Goal: Download file/media

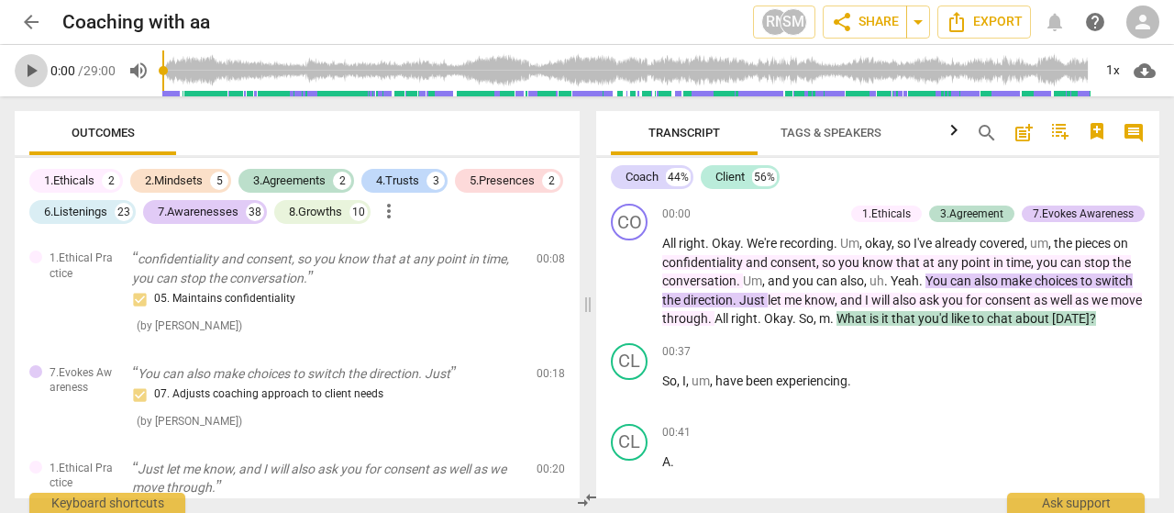
click at [29, 75] on span "play_arrow" at bounding box center [31, 71] width 22 height 22
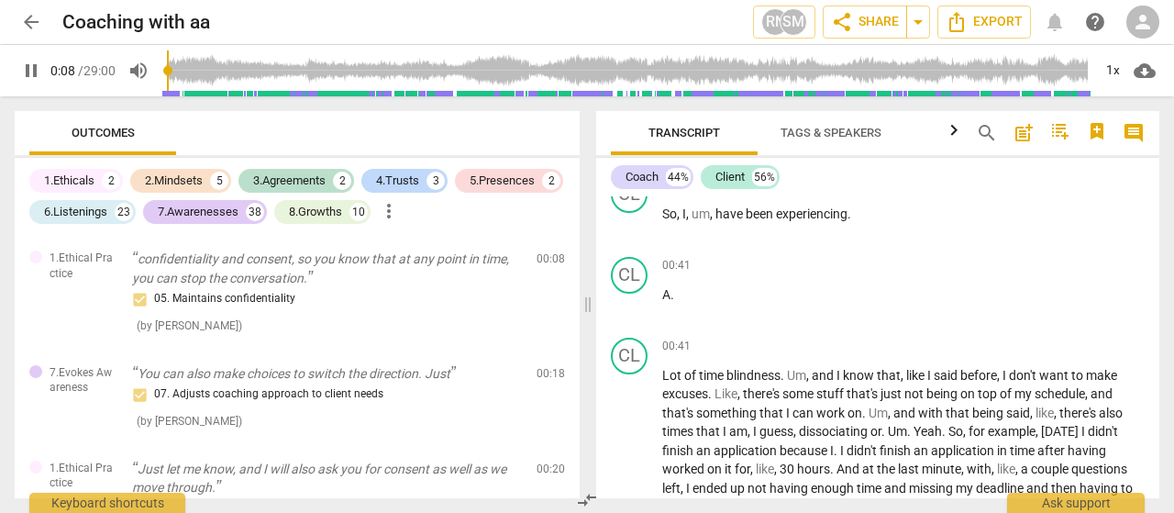
scroll to position [183, 0]
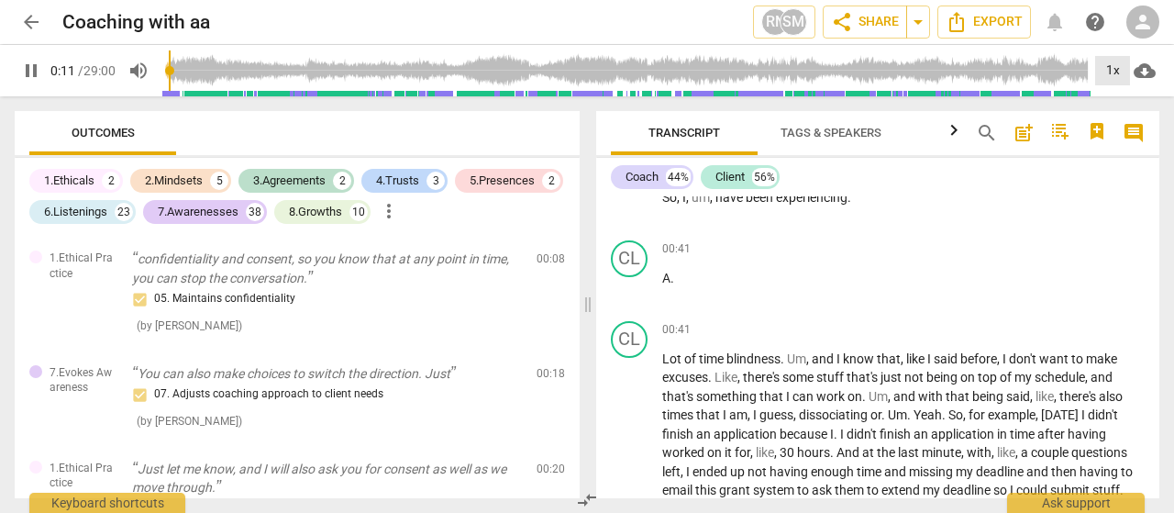
click at [1114, 72] on div "1x" at bounding box center [1112, 70] width 35 height 29
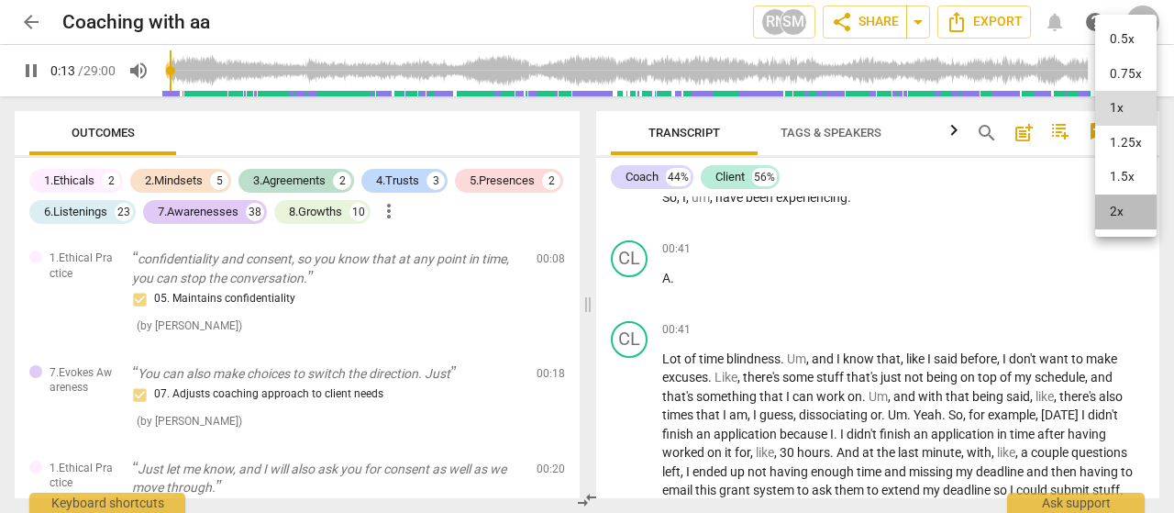
click at [1133, 217] on li "2x" at bounding box center [1125, 211] width 61 height 35
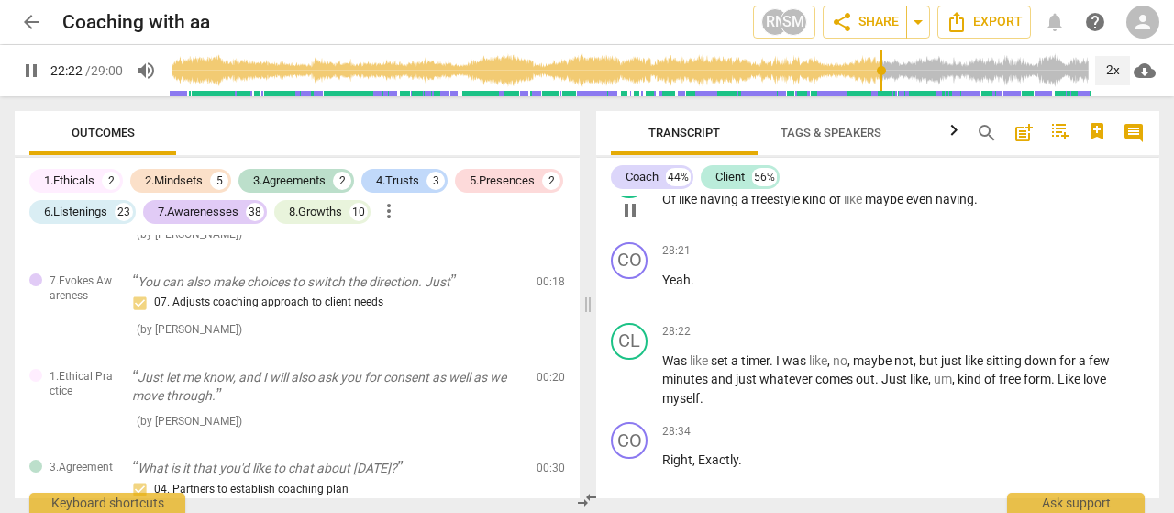
scroll to position [12946, 0]
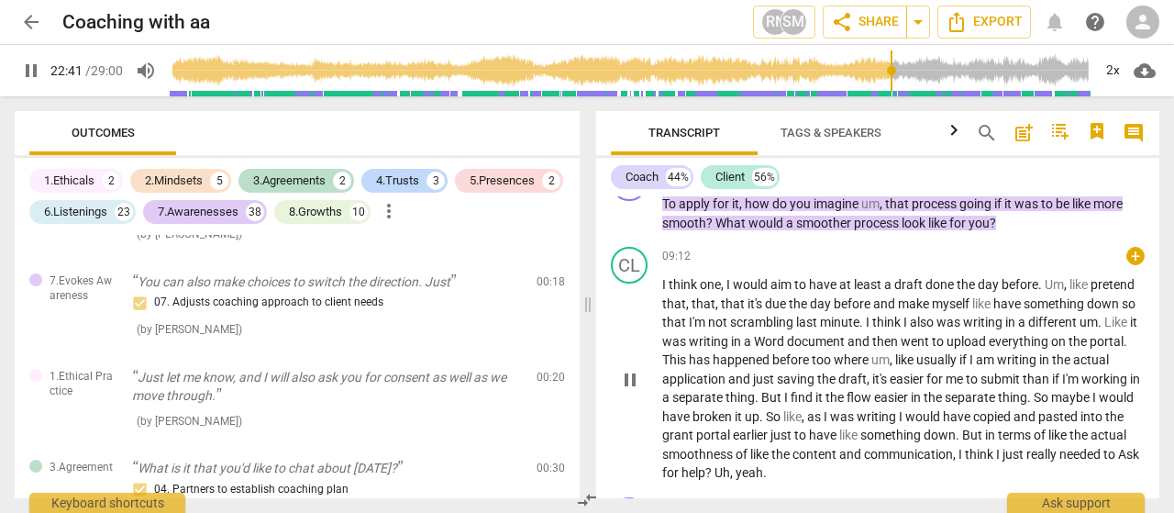
drag, startPoint x: 727, startPoint y: 394, endPoint x: 743, endPoint y: 286, distance: 109.5
click at [666, 224] on div "CO play_arrow pause 00:00 + 1.Ethicals 3.Agreement 7.Evokes Awareness keyboard_…" at bounding box center [877, 347] width 563 height 302
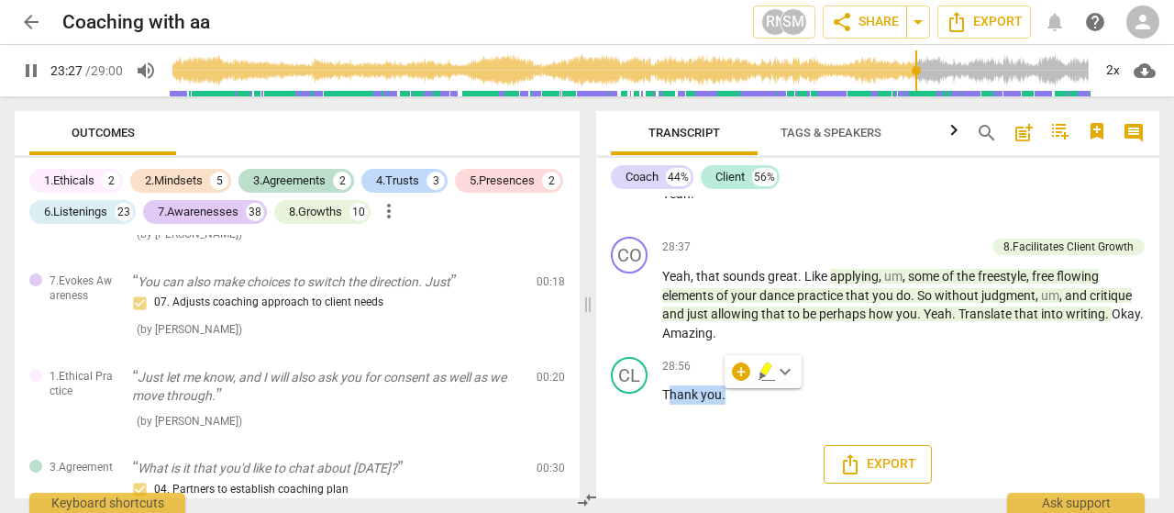
click at [896, 472] on span "Export" at bounding box center [877, 464] width 77 height 22
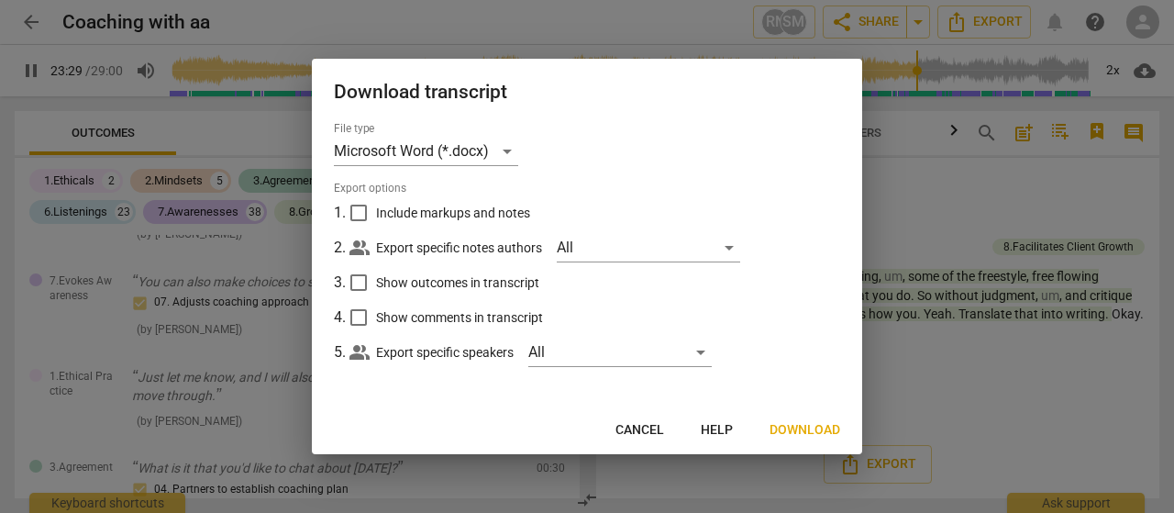
scroll to position [10218, 0]
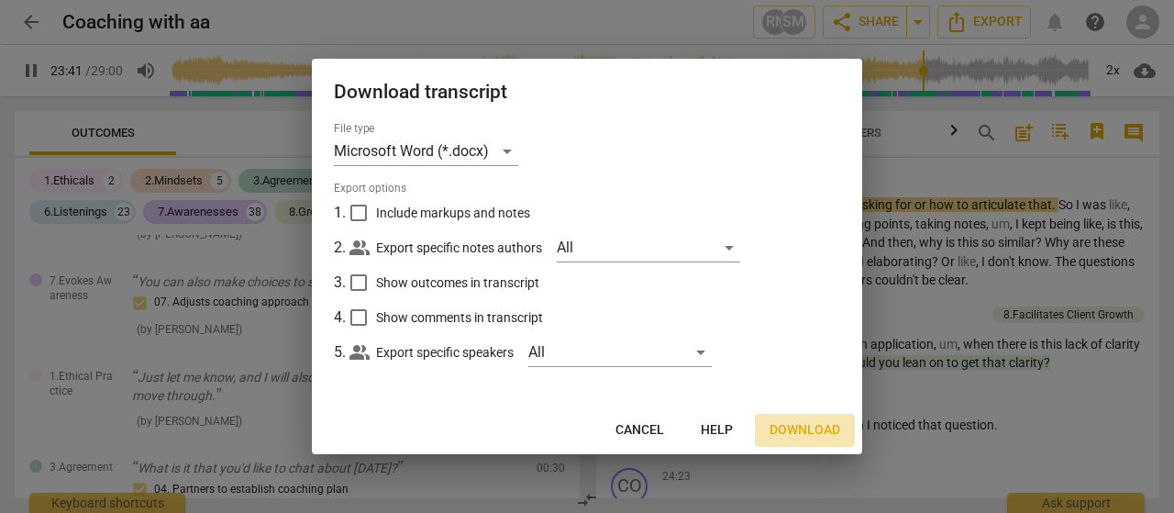
click at [811, 434] on span "Download" at bounding box center [805, 430] width 71 height 18
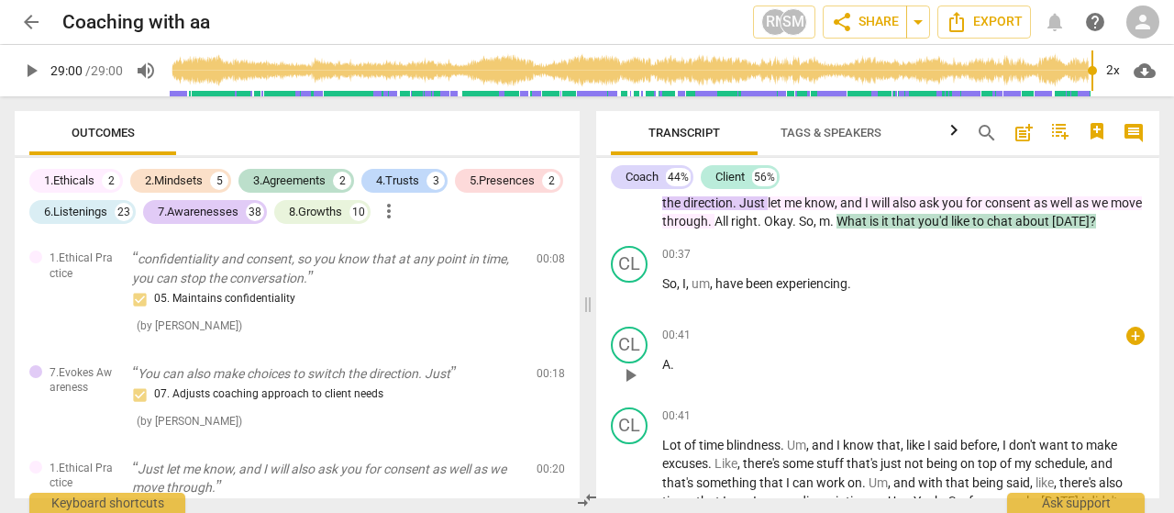
scroll to position [0, 0]
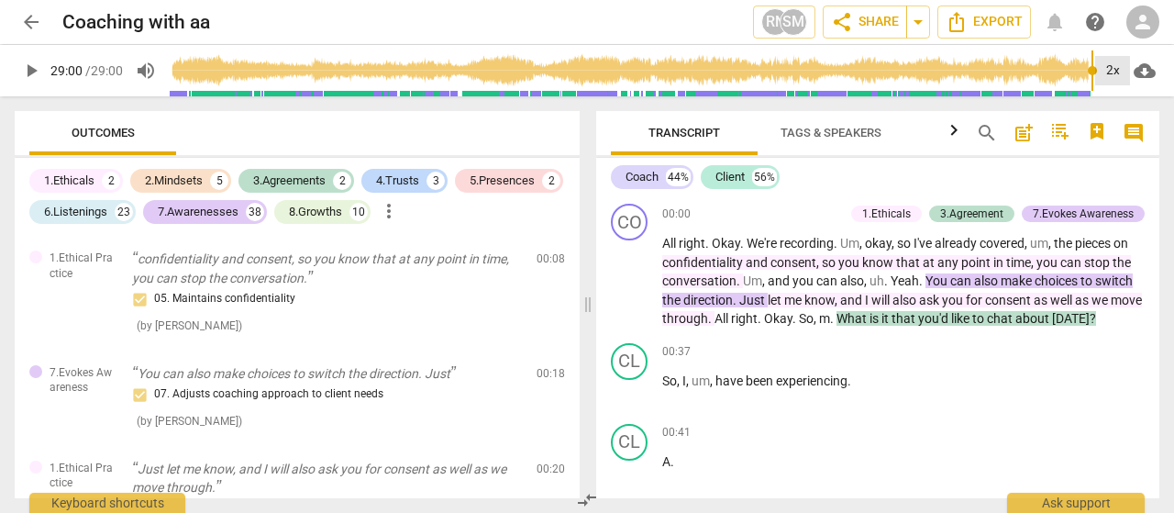
click at [1108, 72] on div "2x" at bounding box center [1112, 70] width 35 height 29
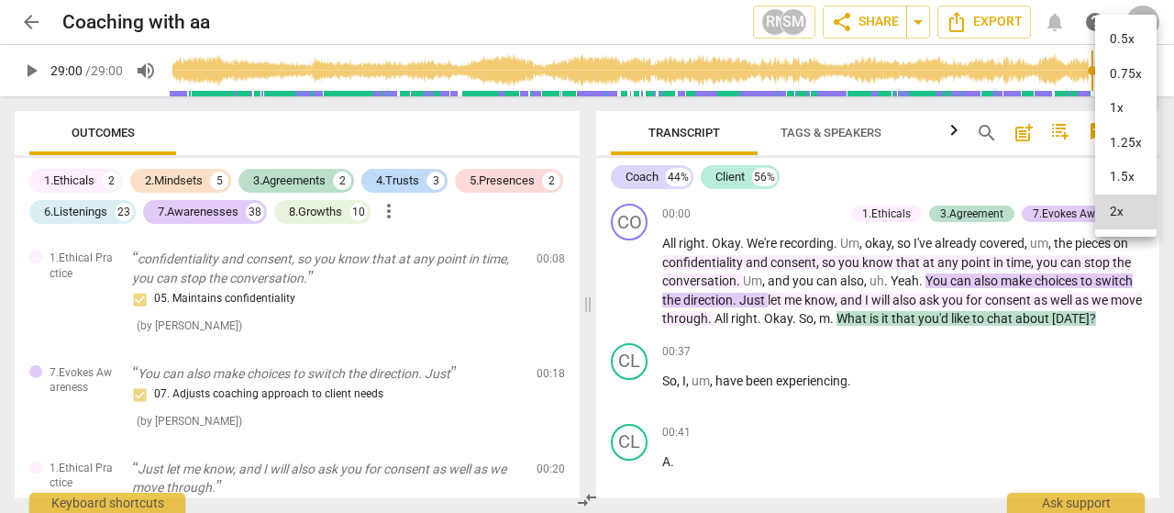
click at [1122, 108] on li "1x" at bounding box center [1125, 108] width 61 height 35
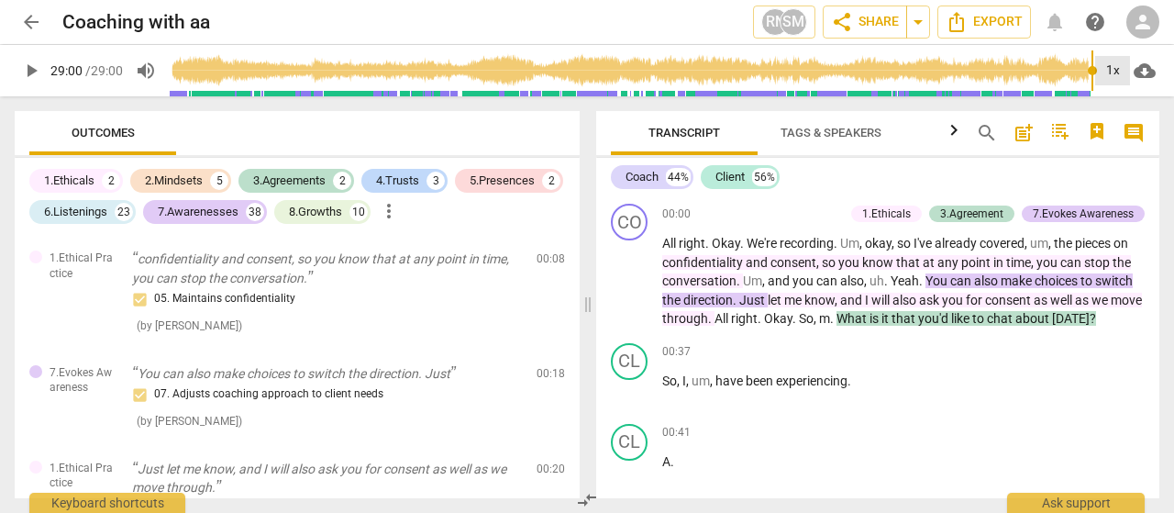
click at [1110, 68] on div "1x" at bounding box center [1112, 70] width 35 height 29
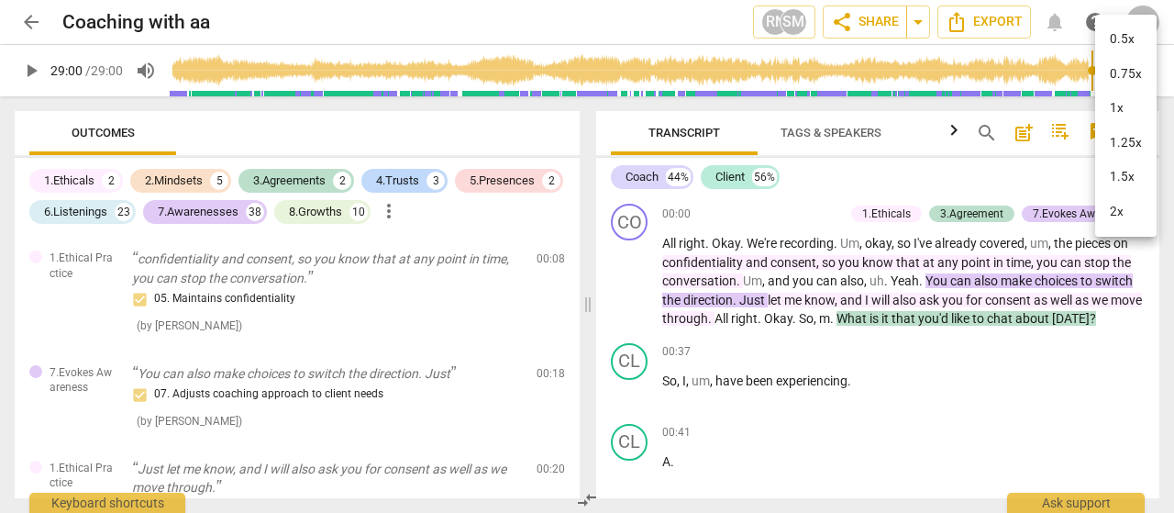
click at [1119, 107] on li "1x" at bounding box center [1125, 108] width 61 height 35
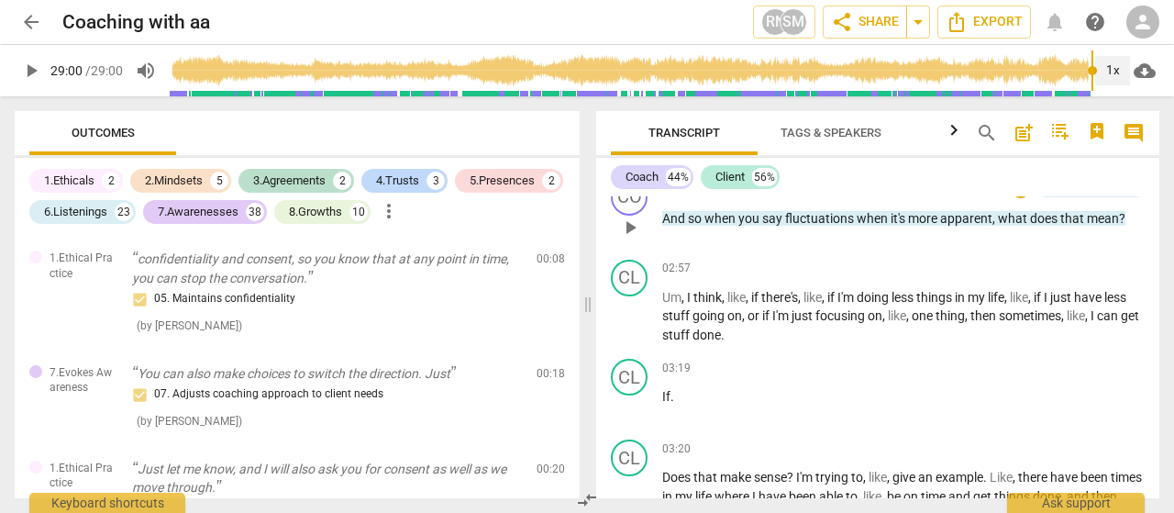
scroll to position [550, 0]
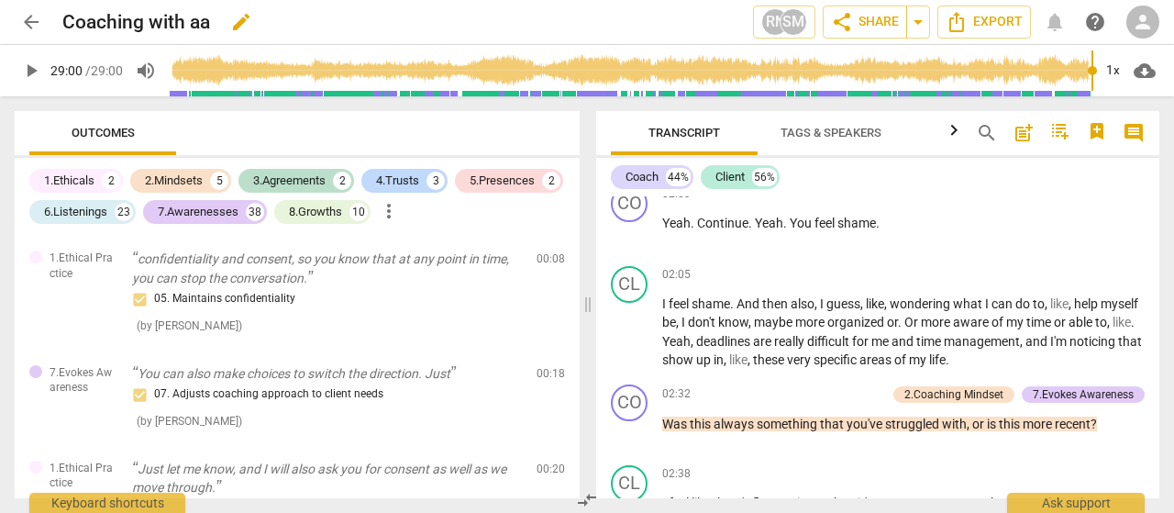
type input "1740"
